Goal: Information Seeking & Learning: Find specific fact

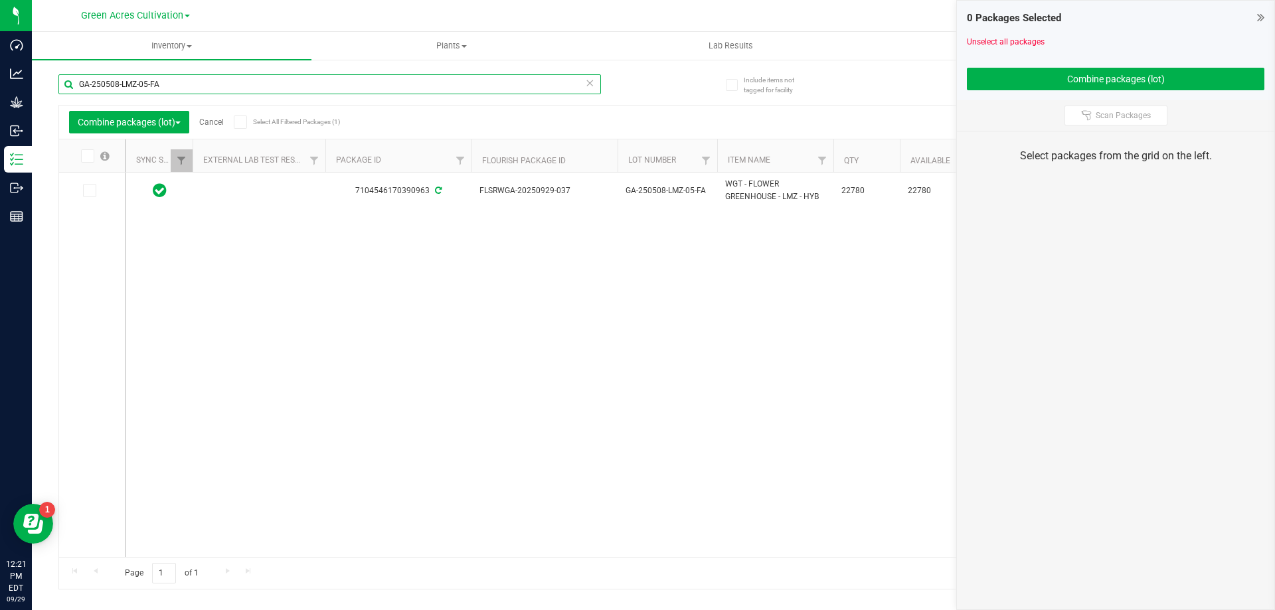
click at [223, 77] on input "GA-250508-LMZ-05-FA" at bounding box center [329, 84] width 542 height 20
click at [223, 78] on input "GA-250508-LMZ-05-FA" at bounding box center [329, 84] width 542 height 20
click at [216, 122] on link "Cancel" at bounding box center [211, 122] width 25 height 9
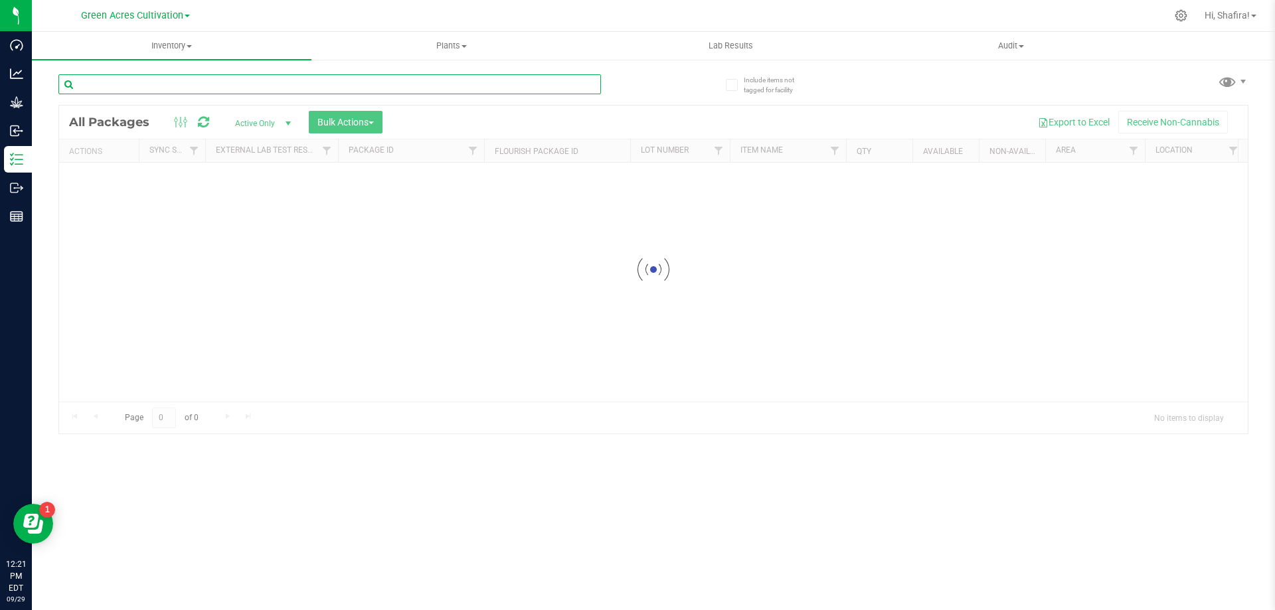
click at [227, 90] on input "text" at bounding box center [329, 84] width 542 height 20
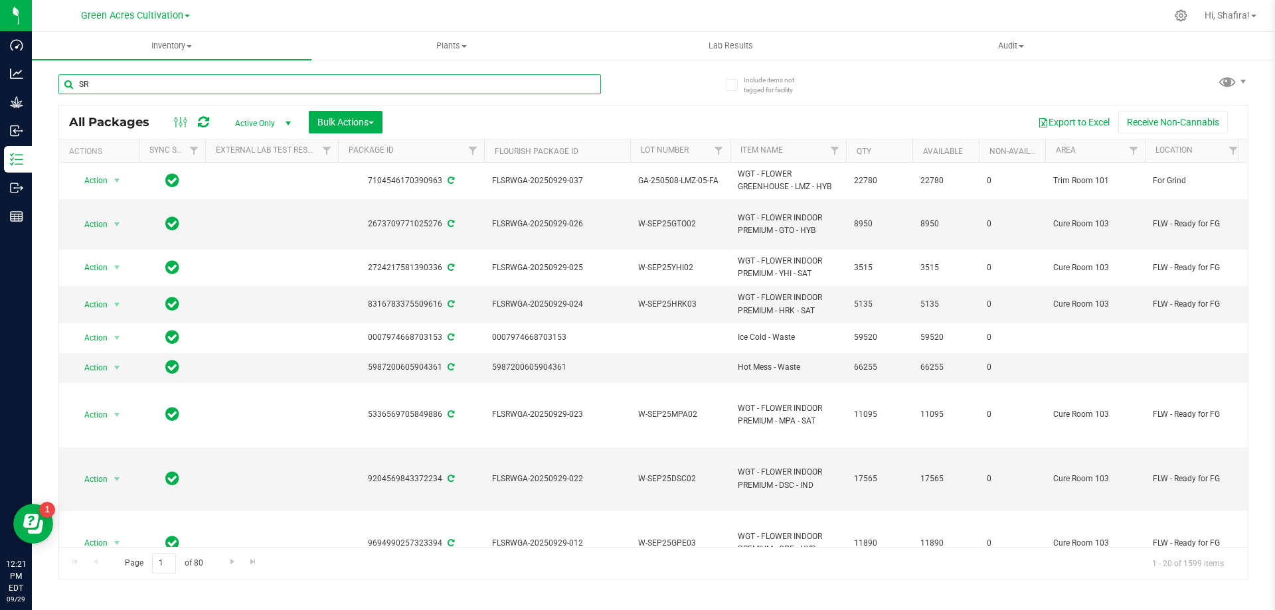
type input "S"
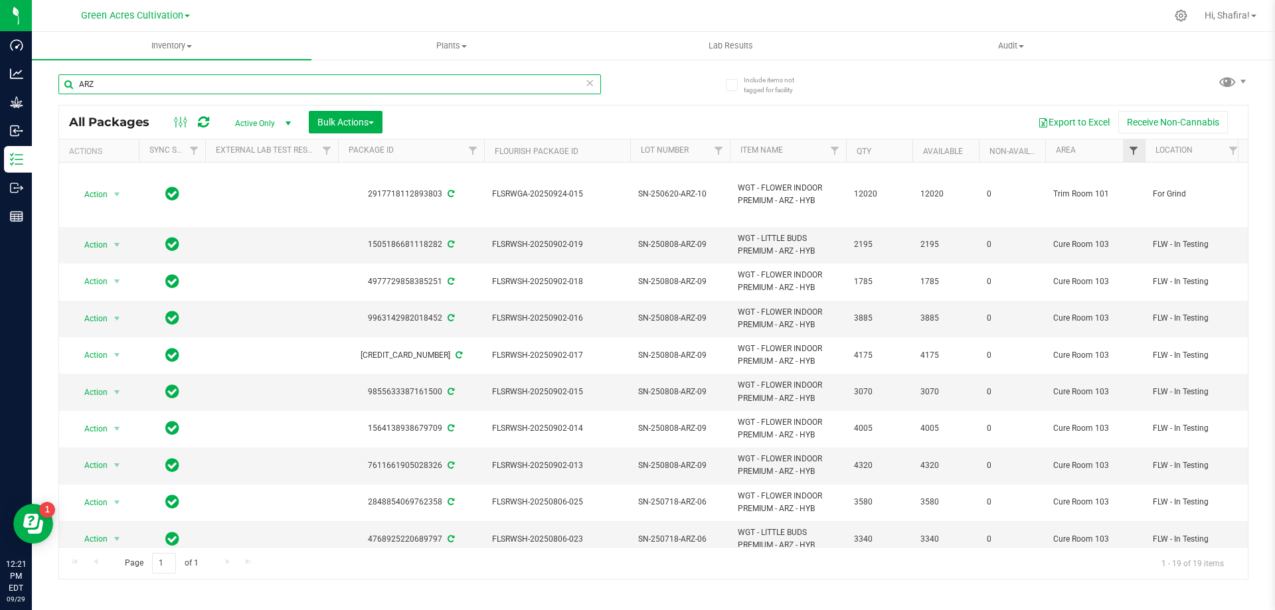
type input "ARZ"
click at [1134, 147] on span "Filter" at bounding box center [1133, 150] width 11 height 11
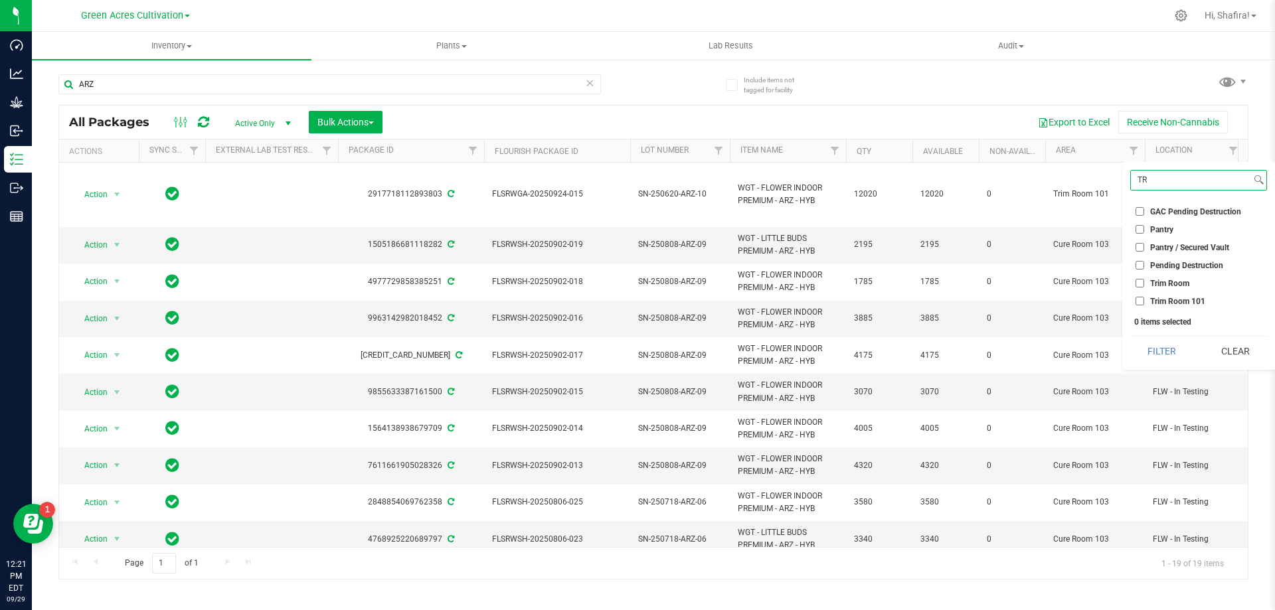
type input "TR"
click at [1142, 296] on ul "Select All 01 02 05 06 09 10 13 13 14 15 17 18 19 19 21 22 23 25 26 29 30 32 33…" at bounding box center [1198, 254] width 137 height 108
click at [1142, 297] on input "Trim Room 101" at bounding box center [1139, 301] width 9 height 9
checkbox input "true"
click at [1143, 347] on button "Filter" at bounding box center [1162, 351] width 64 height 29
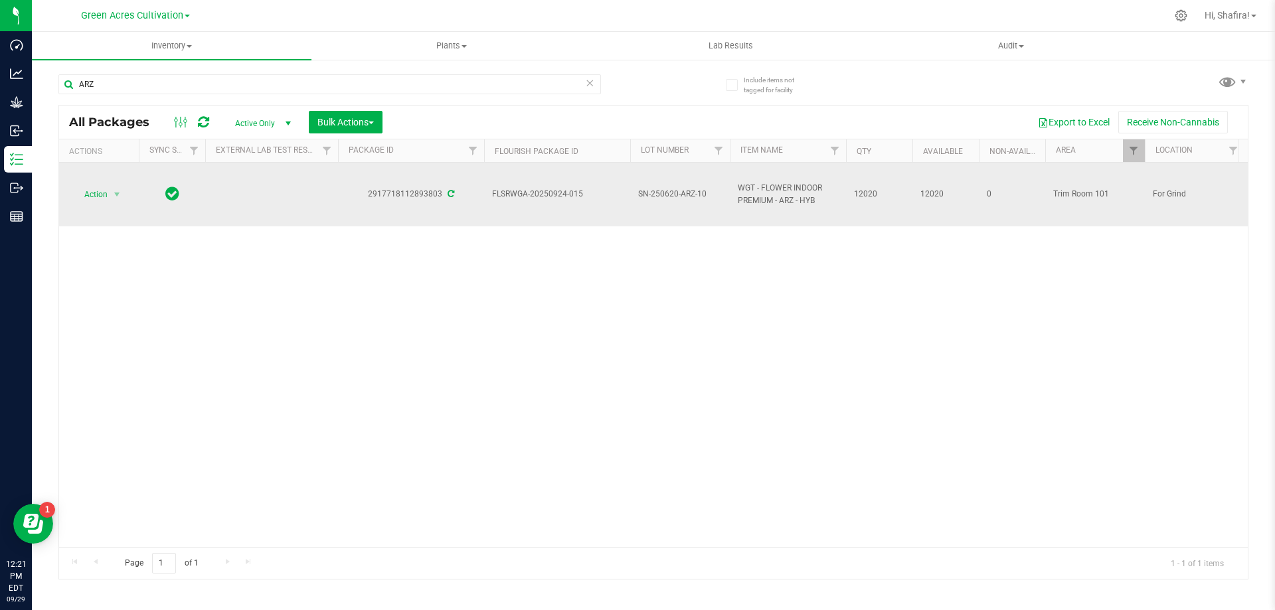
click at [866, 194] on span "12020" at bounding box center [879, 194] width 50 height 13
click at [665, 196] on span "SN-250620-ARZ-10" at bounding box center [680, 194] width 84 height 13
click at [665, 196] on input "SN-250620-ARZ-10" at bounding box center [676, 194] width 95 height 21
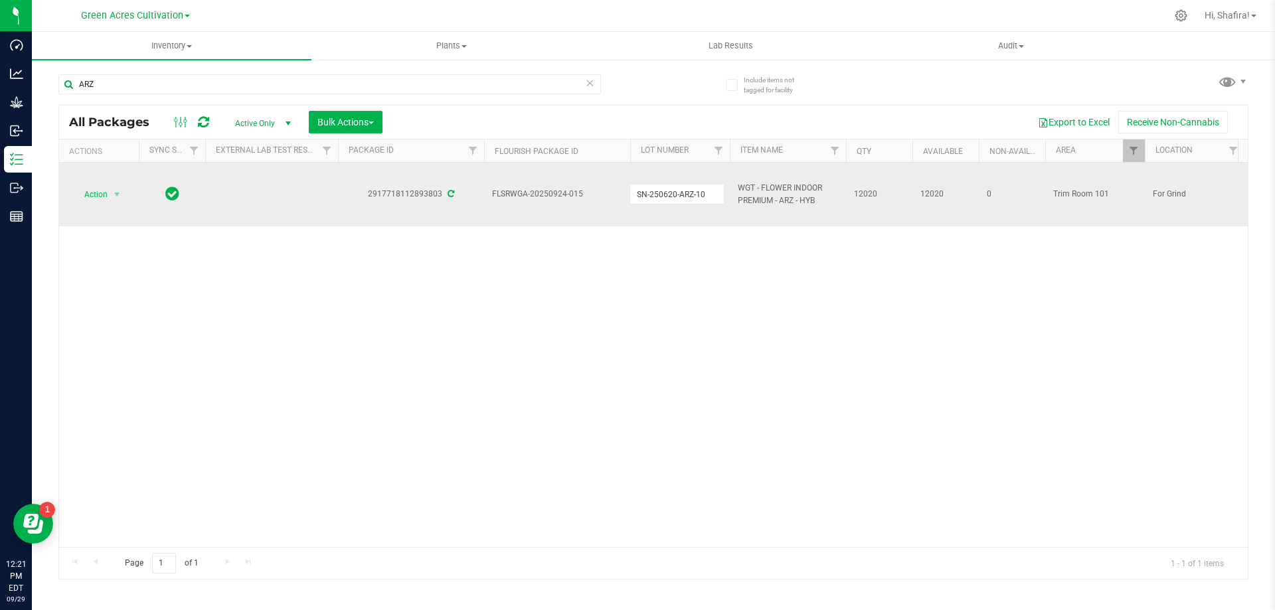
click at [549, 193] on span "FLSRWGA-20250924-015" at bounding box center [557, 194] width 130 height 13
copy tr "FLSRWGA-20250924-015"
